Goal: Task Accomplishment & Management: Manage account settings

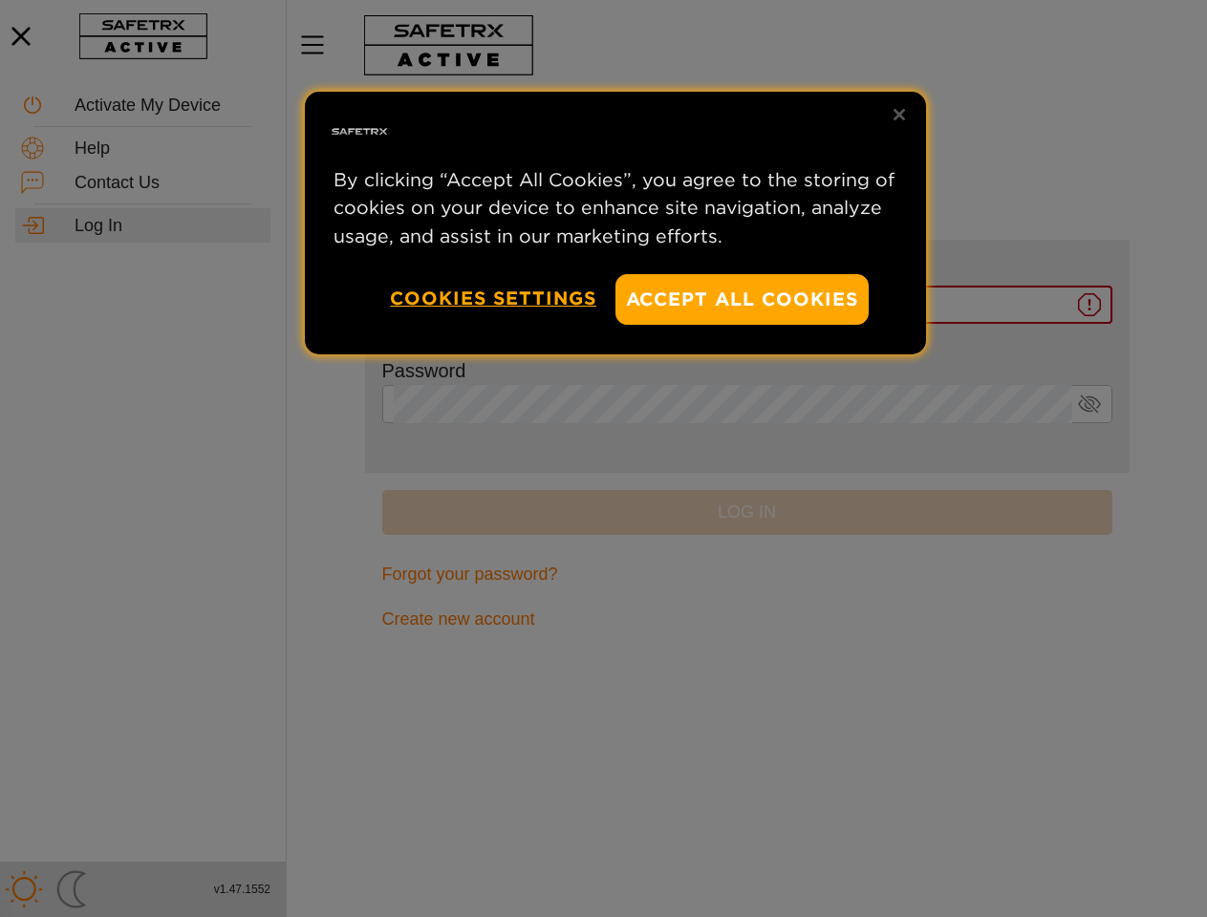
click at [603, 459] on div at bounding box center [603, 458] width 1207 height 917
click at [743, 299] on button "Accept All Cookies" at bounding box center [742, 299] width 254 height 51
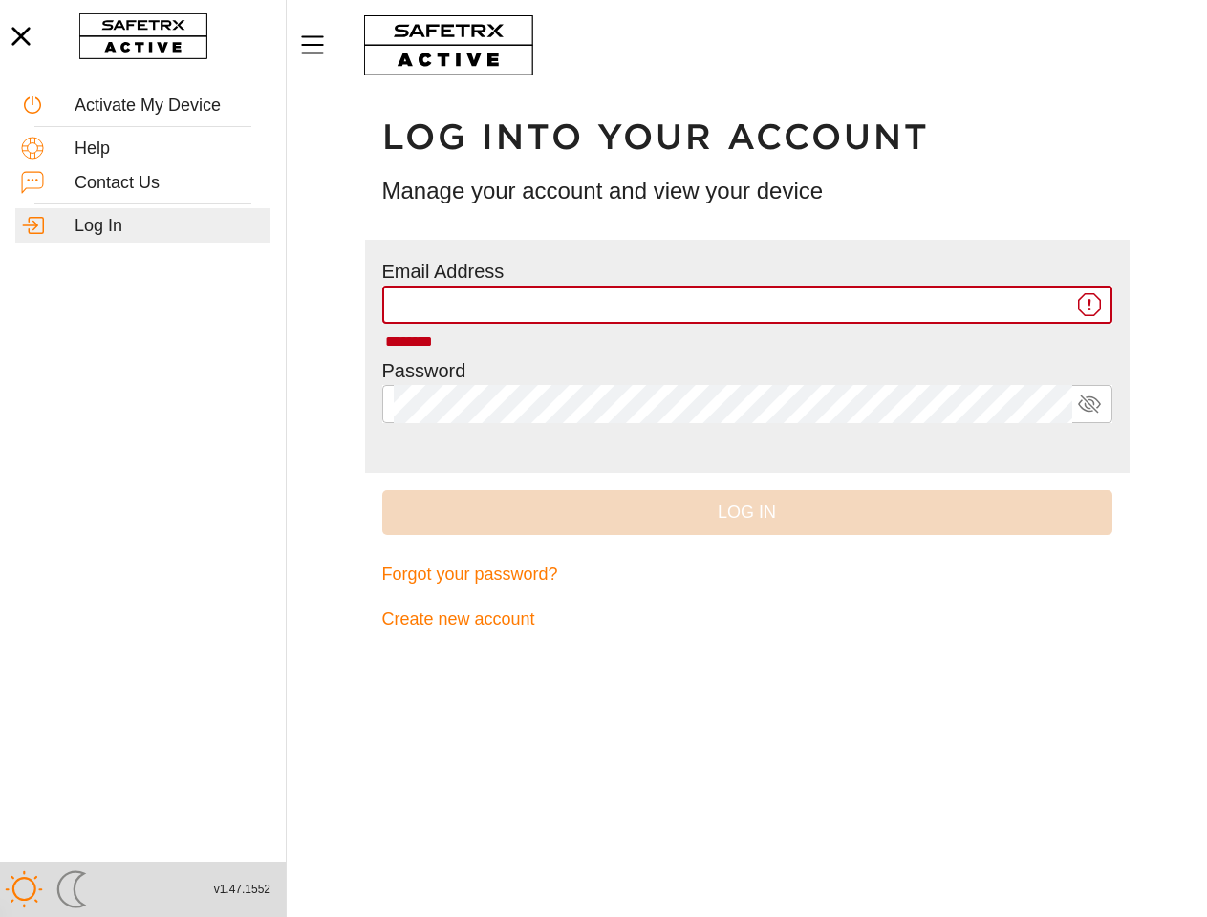
click at [493, 298] on button "Cookies Settings" at bounding box center [493, 298] width 206 height 49
click at [899, 115] on div "Log into your account Manage your account and view your device" at bounding box center [747, 165] width 765 height 149
